Goal: Transaction & Acquisition: Purchase product/service

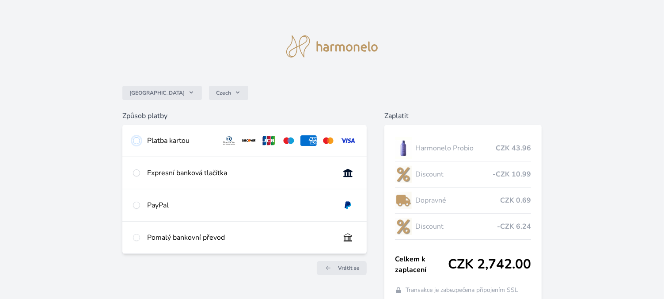
click at [140, 141] on input "radio" at bounding box center [136, 140] width 7 height 7
radio input "true"
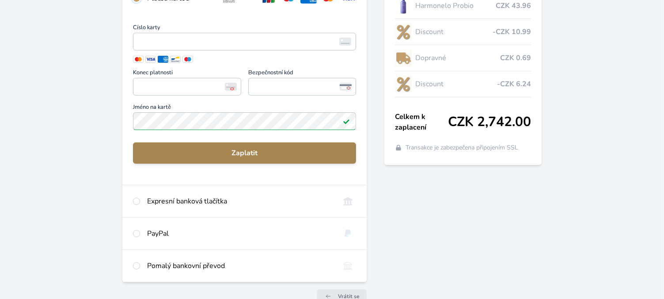
scroll to position [177, 0]
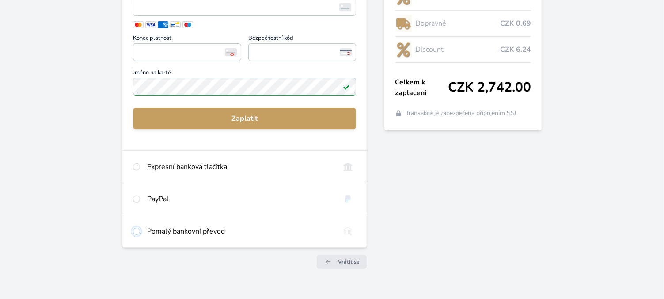
click at [138, 233] on input "radio" at bounding box center [136, 231] width 7 height 7
radio input "true"
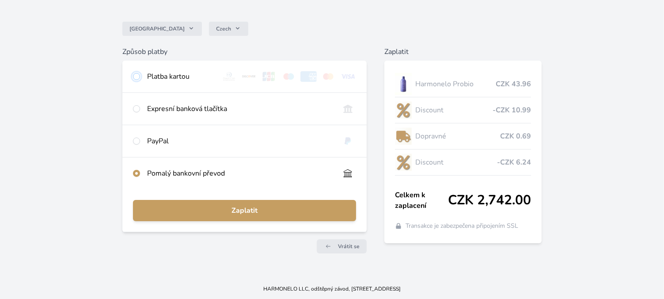
click at [139, 74] on input "radio" at bounding box center [136, 76] width 7 height 7
radio input "true"
radio input "false"
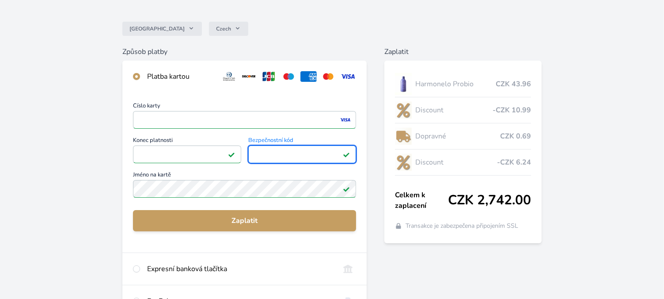
click at [206, 232] on div "Číslo karty <p>Your browser does not support iframes.</p> Konec platnosti <p>Yo…" at bounding box center [244, 172] width 244 height 160
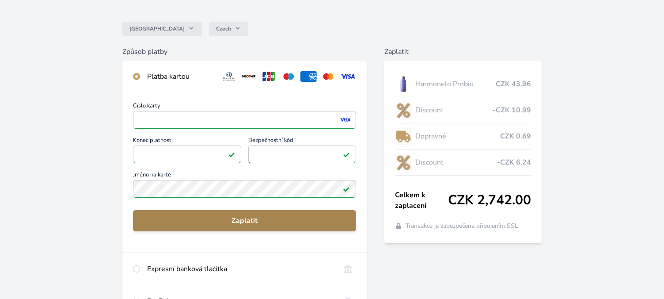
click at [210, 224] on span "Zaplatit" at bounding box center [244, 220] width 209 height 11
